Goal: Book appointment/travel/reservation

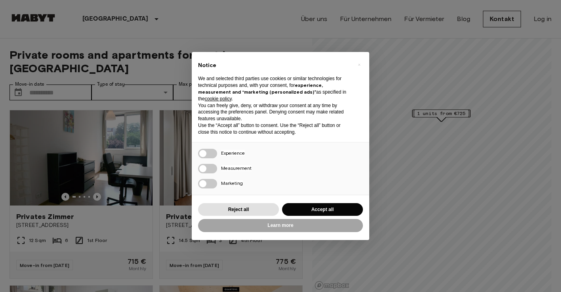
scroll to position [50, 0]
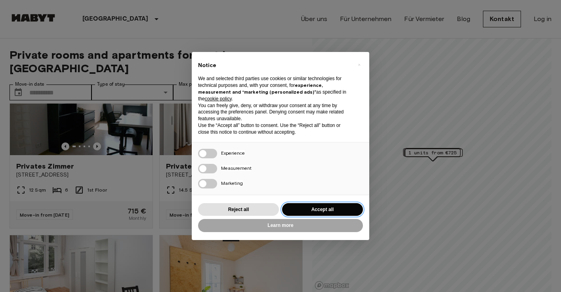
click at [304, 208] on button "Accept all" at bounding box center [322, 209] width 81 height 13
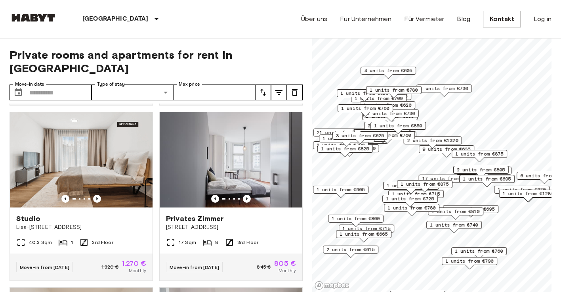
scroll to position [347, 0]
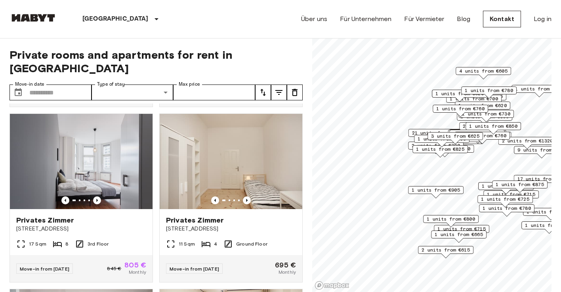
drag, startPoint x: 492, startPoint y: 205, endPoint x: 484, endPoint y: 208, distance: 8.4
click at [484, 207] on div "1 units from €725" at bounding box center [506, 201] width 56 height 12
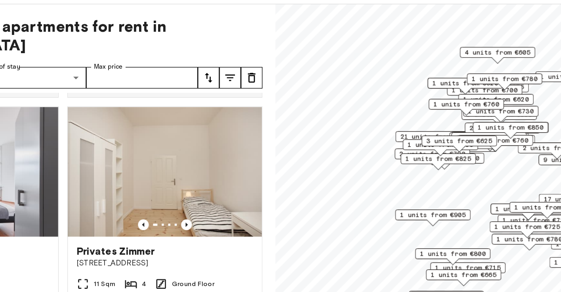
click at [413, 134] on span "21 units from €655" at bounding box center [429, 135] width 51 height 7
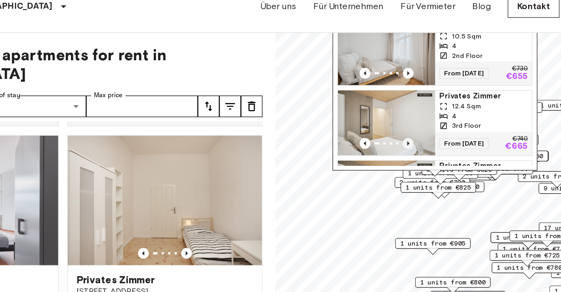
click at [409, 119] on icon "Previous image" at bounding box center [410, 120] width 8 height 8
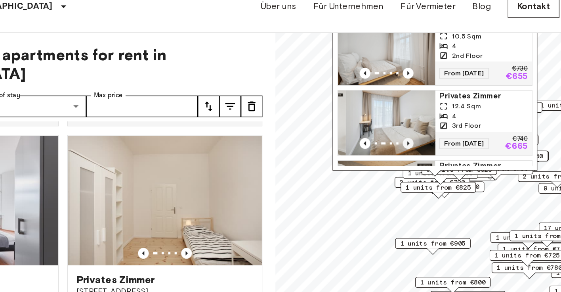
click at [409, 119] on icon "Previous image" at bounding box center [410, 120] width 8 height 8
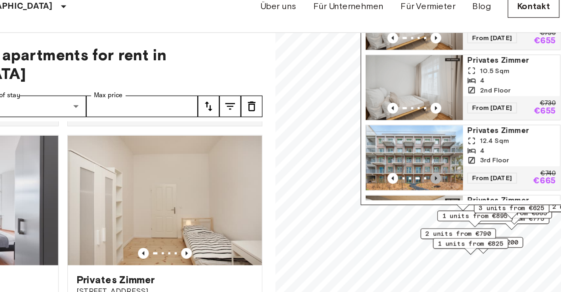
click at [429, 144] on icon "Previous image" at bounding box center [431, 145] width 8 height 8
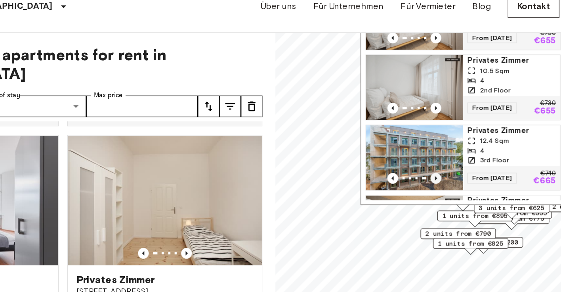
click at [433, 146] on icon "Previous image" at bounding box center [431, 145] width 8 height 8
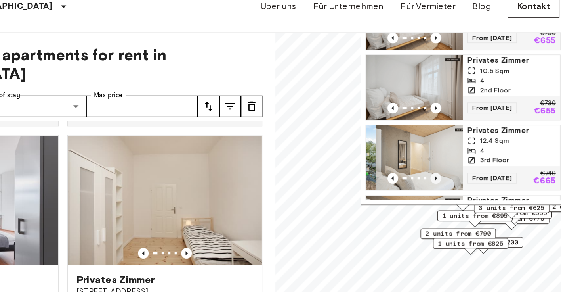
click at [433, 146] on icon "Previous image" at bounding box center [431, 145] width 8 height 8
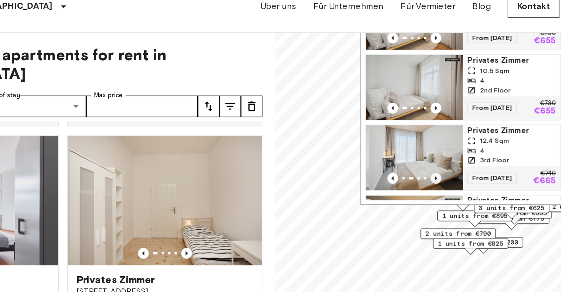
click at [433, 146] on icon "Previous image" at bounding box center [431, 145] width 8 height 8
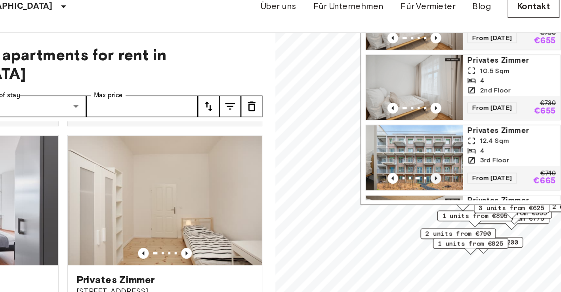
click at [433, 146] on icon "Previous image" at bounding box center [431, 145] width 8 height 8
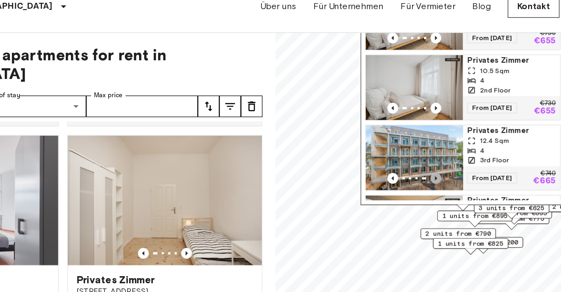
click at [433, 146] on icon "Previous image" at bounding box center [431, 145] width 8 height 8
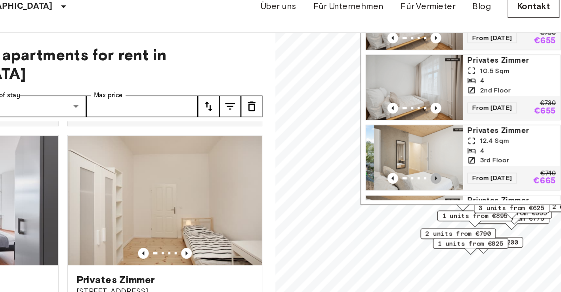
click at [433, 146] on icon "Previous image" at bounding box center [431, 145] width 8 height 8
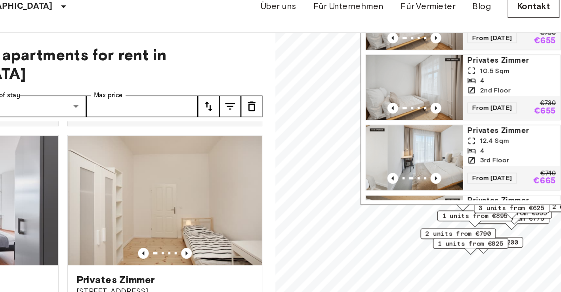
click at [408, 167] on div "[STREET_ADDRESS], [GEOGRAPHIC_DATA] 21 units Privates Zimmer 10.9 Sqm 4 3rd Flo…" at bounding box center [450, 68] width 151 height 203
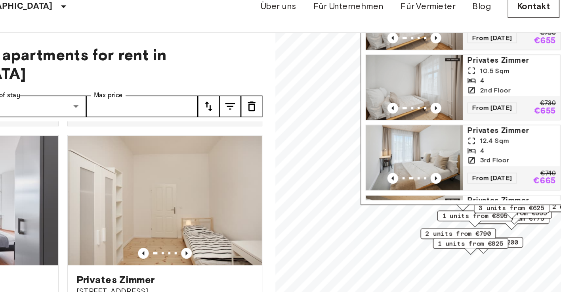
click at [425, 185] on span "2 units from €790" at bounding box center [447, 185] width 48 height 7
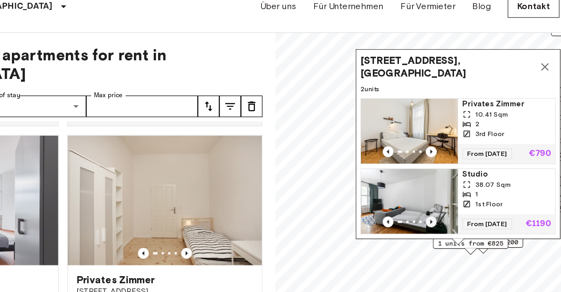
click at [424, 173] on icon "Previous image" at bounding box center [427, 177] width 8 height 8
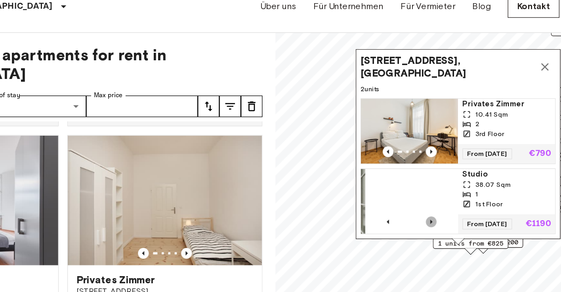
click at [425, 178] on icon "Previous image" at bounding box center [427, 177] width 8 height 8
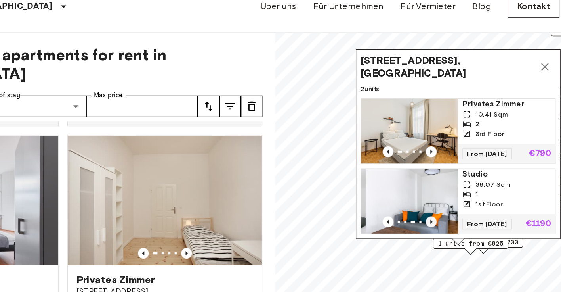
click at [425, 178] on icon "Previous image" at bounding box center [427, 177] width 8 height 8
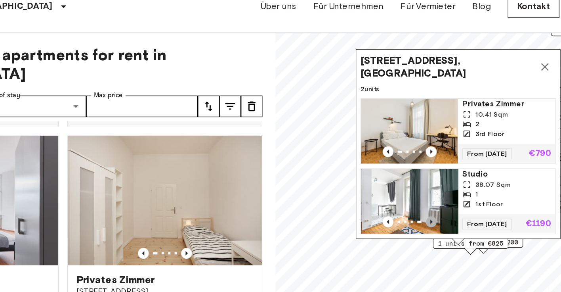
click at [425, 178] on icon "Previous image" at bounding box center [427, 177] width 8 height 8
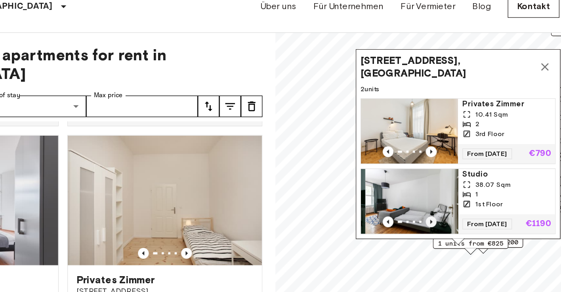
click at [425, 178] on icon "Previous image" at bounding box center [427, 177] width 8 height 8
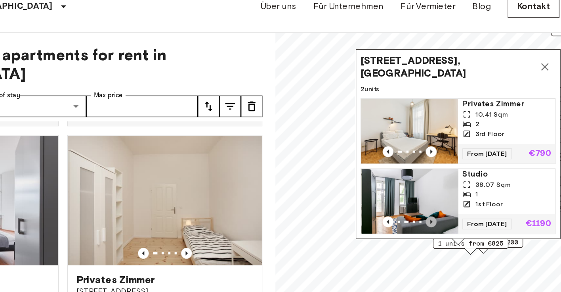
click at [425, 178] on icon "Previous image" at bounding box center [427, 177] width 8 height 8
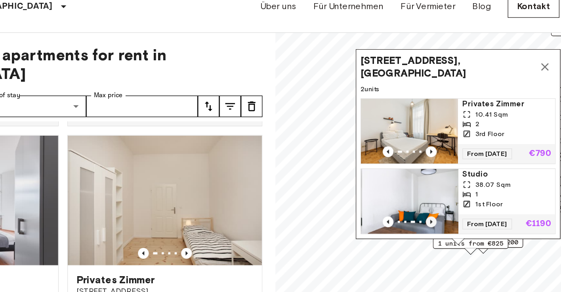
click at [425, 178] on icon "Previous image" at bounding box center [427, 177] width 8 height 8
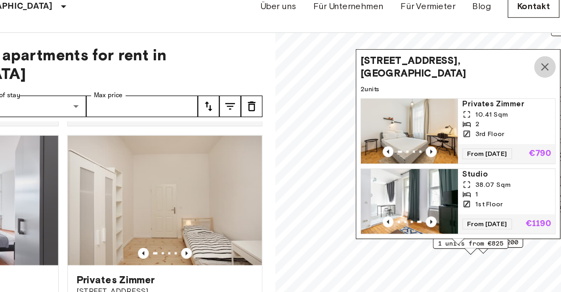
click at [511, 65] on icon "Map marker" at bounding box center [511, 64] width 6 height 6
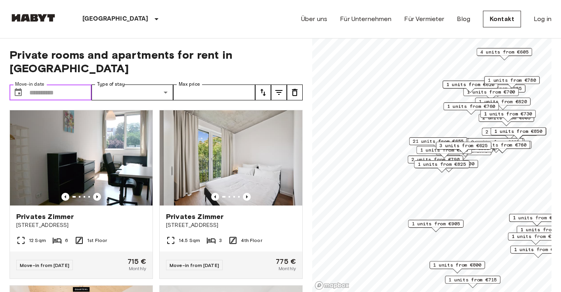
click at [69, 84] on input "Move-in date" at bounding box center [60, 92] width 62 height 16
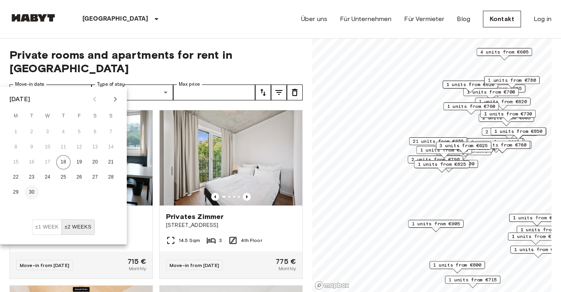
click at [33, 189] on button "30" at bounding box center [32, 192] width 14 height 14
type input "**********"
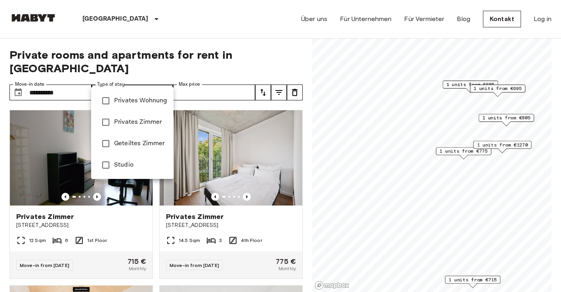
click at [130, 163] on span "Studio" at bounding box center [140, 165] width 53 height 10
type input "******"
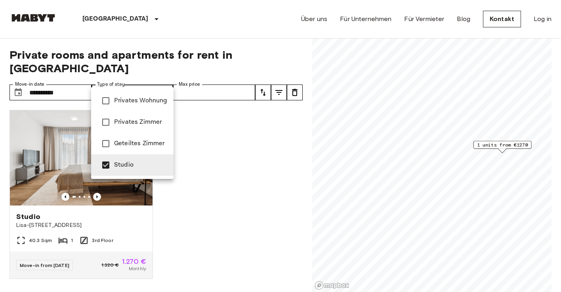
click at [217, 123] on div at bounding box center [280, 146] width 561 height 292
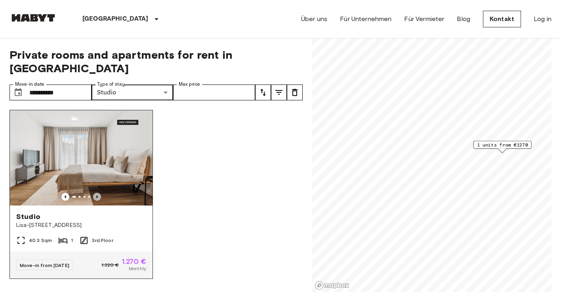
click at [97, 193] on icon "Previous image" at bounding box center [97, 197] width 8 height 8
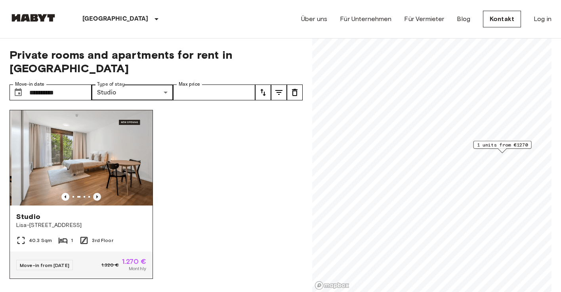
click at [97, 193] on icon "Previous image" at bounding box center [97, 197] width 8 height 8
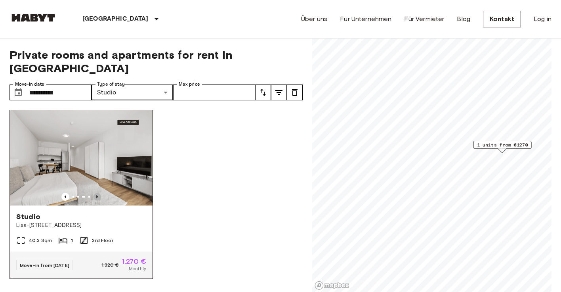
click at [97, 193] on icon "Previous image" at bounding box center [97, 197] width 8 height 8
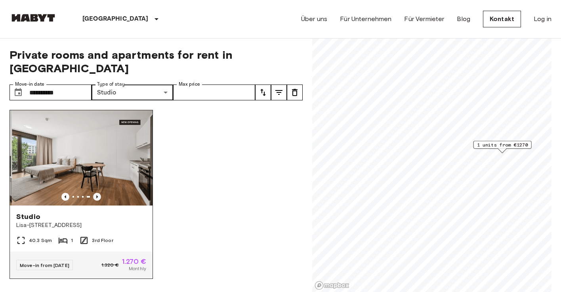
click at [97, 193] on icon "Previous image" at bounding box center [97, 197] width 8 height 8
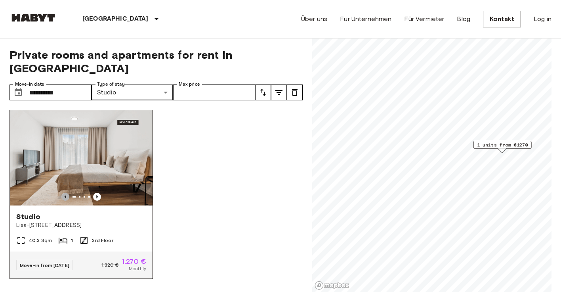
click at [64, 193] on icon "Previous image" at bounding box center [65, 197] width 8 height 8
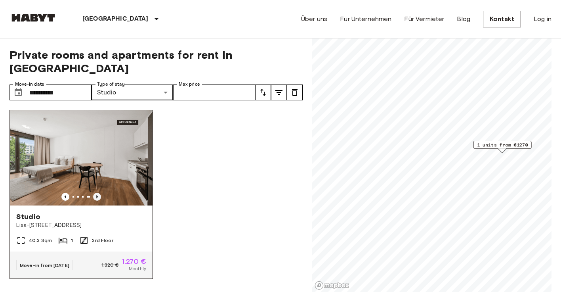
click at [96, 193] on icon "Previous image" at bounding box center [97, 197] width 8 height 8
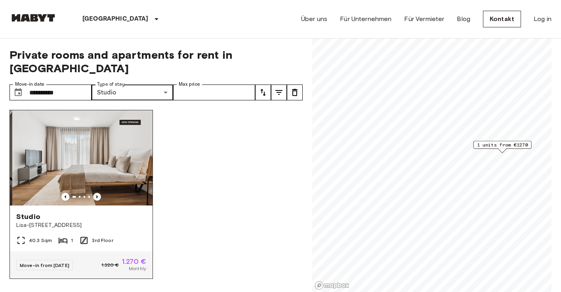
click at [96, 193] on icon "Previous image" at bounding box center [97, 197] width 8 height 8
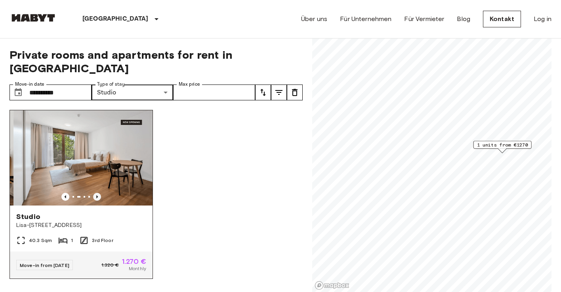
click at [96, 193] on icon "Previous image" at bounding box center [97, 197] width 8 height 8
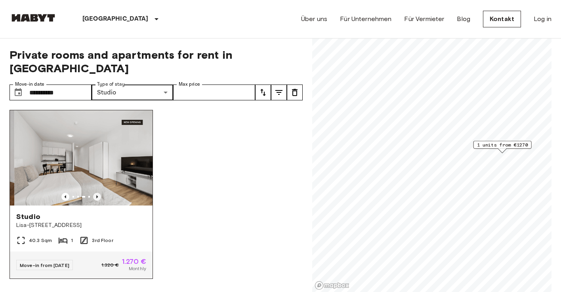
click at [96, 193] on icon "Previous image" at bounding box center [97, 197] width 8 height 8
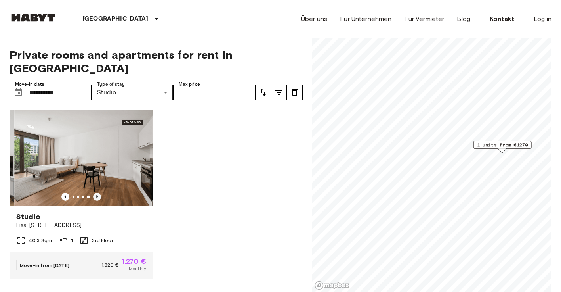
click at [96, 193] on icon "Previous image" at bounding box center [97, 197] width 8 height 8
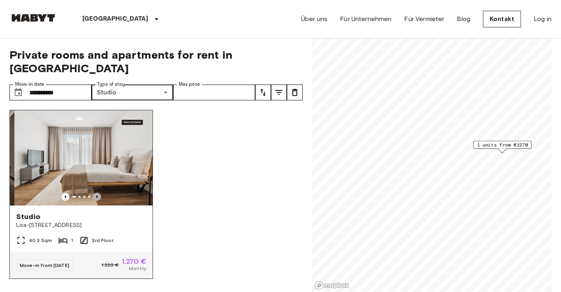
click at [96, 193] on icon "Previous image" at bounding box center [97, 197] width 8 height 8
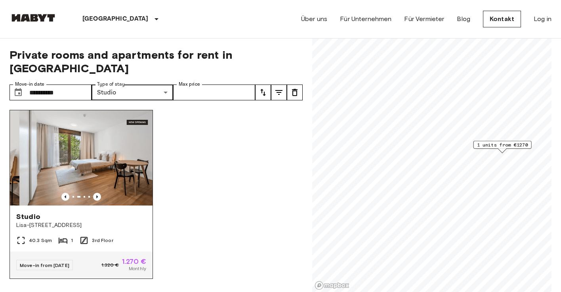
click at [107, 159] on img at bounding box center [90, 157] width 143 height 95
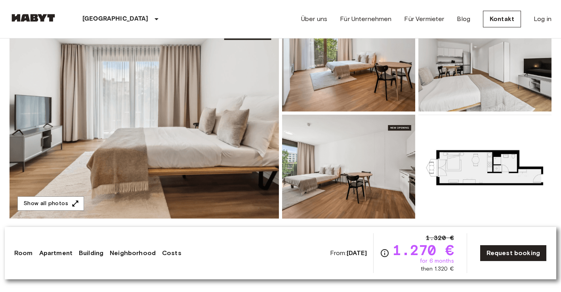
scroll to position [103, 0]
click at [225, 153] on img at bounding box center [145, 113] width 270 height 211
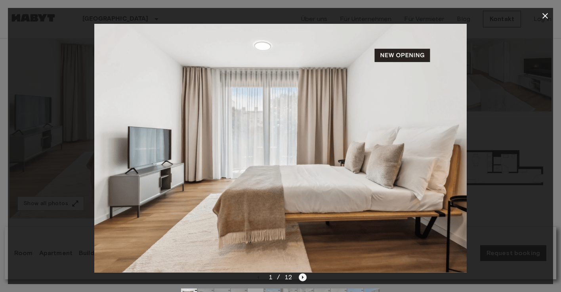
click at [302, 276] on icon "Next image" at bounding box center [303, 277] width 2 height 3
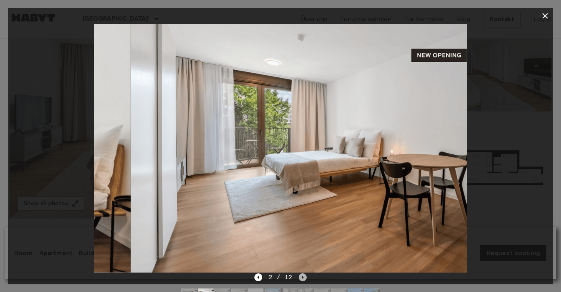
click at [302, 276] on icon "Next image" at bounding box center [303, 277] width 2 height 3
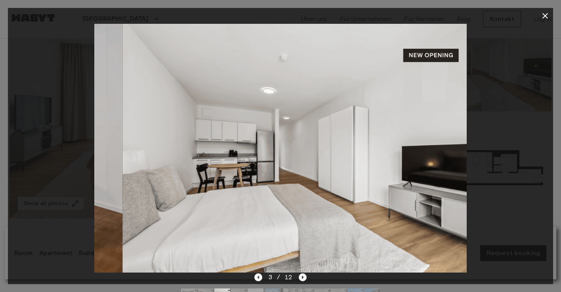
click at [302, 276] on icon "Next image" at bounding box center [303, 277] width 2 height 3
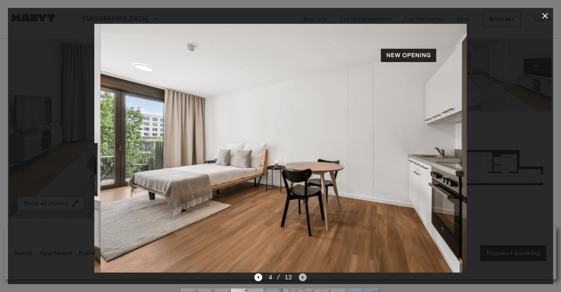
click at [302, 276] on icon "Next image" at bounding box center [303, 277] width 2 height 3
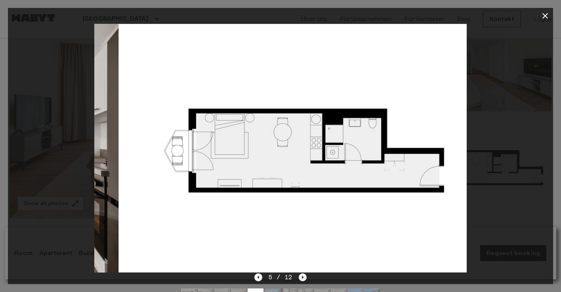
click at [302, 276] on icon "Next image" at bounding box center [303, 277] width 2 height 3
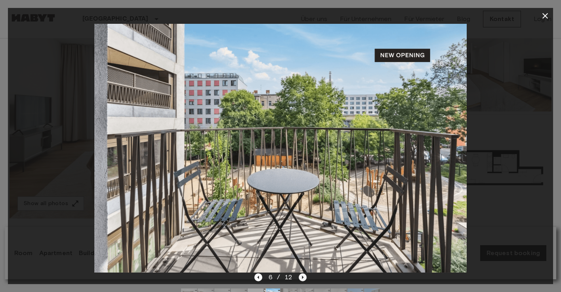
click at [302, 276] on icon "Next image" at bounding box center [303, 277] width 2 height 3
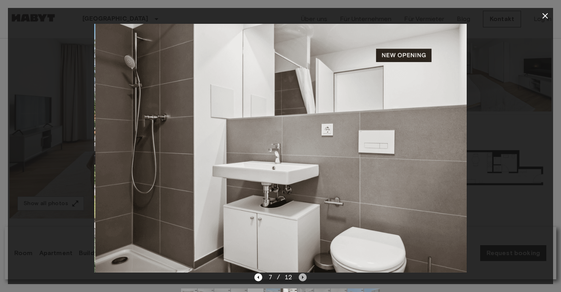
click at [302, 276] on icon "Next image" at bounding box center [303, 277] width 2 height 3
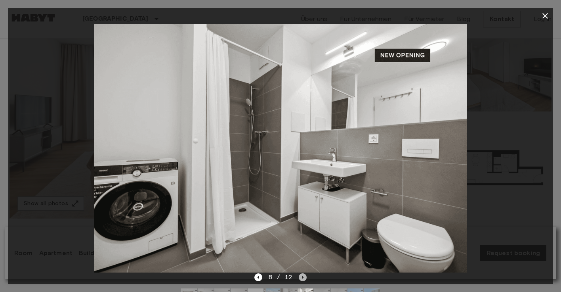
click at [302, 276] on icon "Next image" at bounding box center [303, 277] width 2 height 3
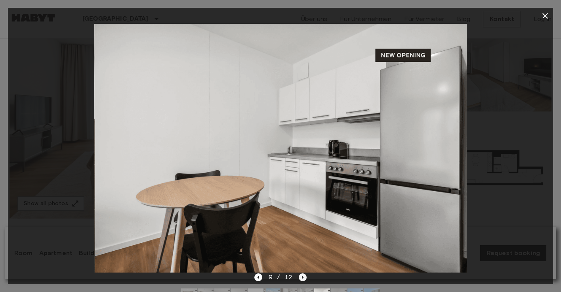
click at [302, 276] on icon "Next image" at bounding box center [303, 277] width 2 height 3
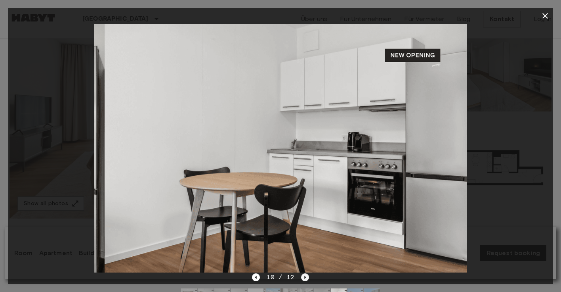
click at [302, 276] on icon "Next image" at bounding box center [305, 277] width 8 height 8
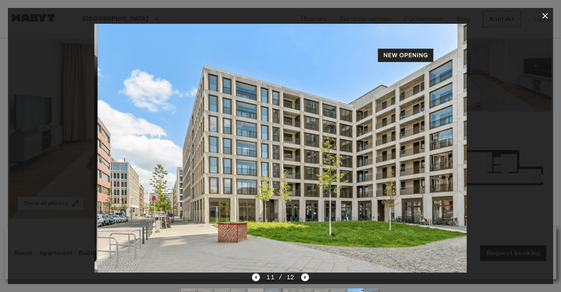
click at [302, 276] on icon "Next image" at bounding box center [305, 277] width 8 height 8
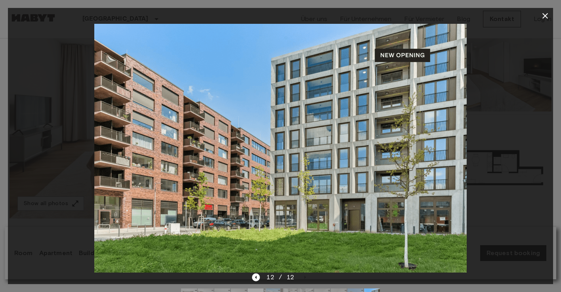
click at [548, 14] on icon "button" at bounding box center [546, 16] width 10 height 10
